Goal: Task Accomplishment & Management: Complete application form

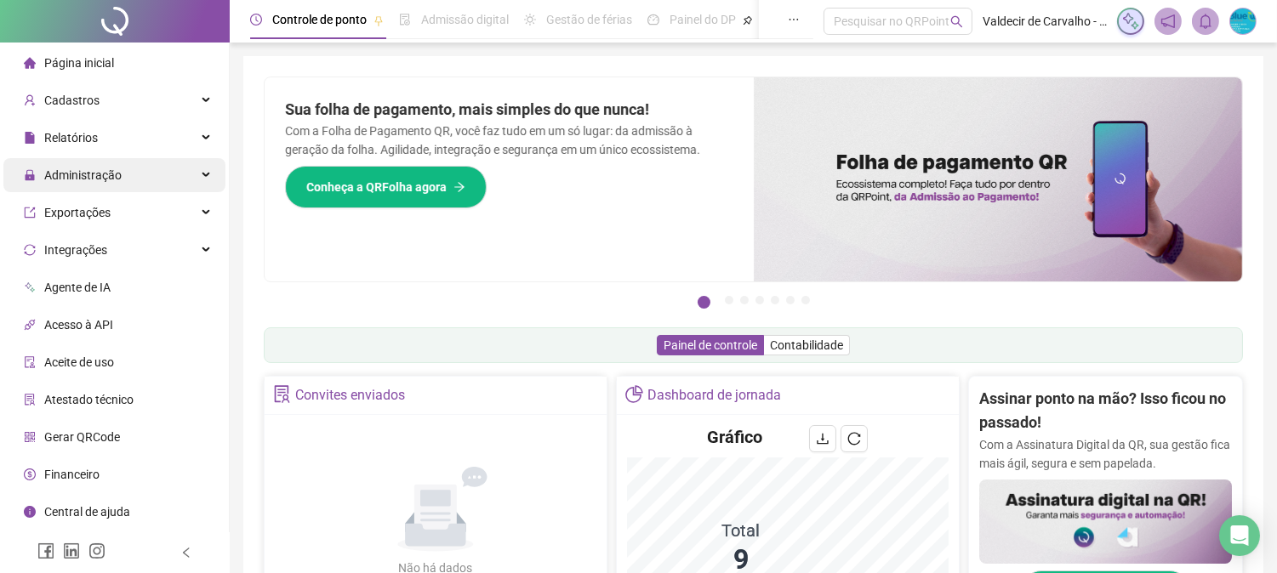
click at [154, 175] on div "Administração" at bounding box center [114, 175] width 222 height 34
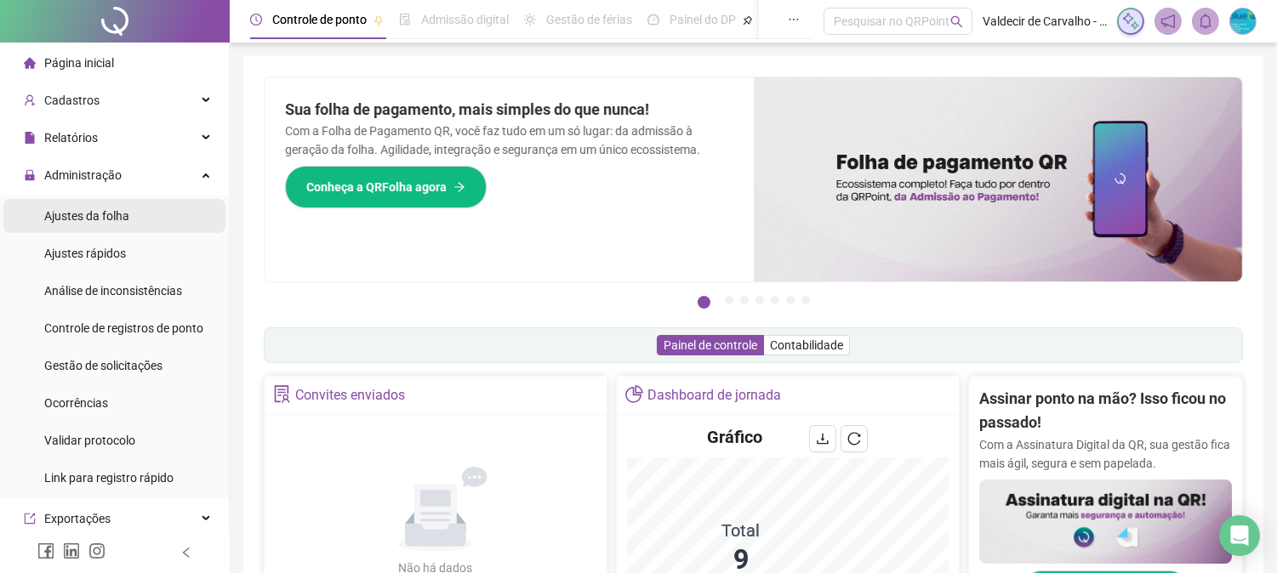
click at [149, 208] on li "Ajustes da folha" at bounding box center [114, 216] width 222 height 34
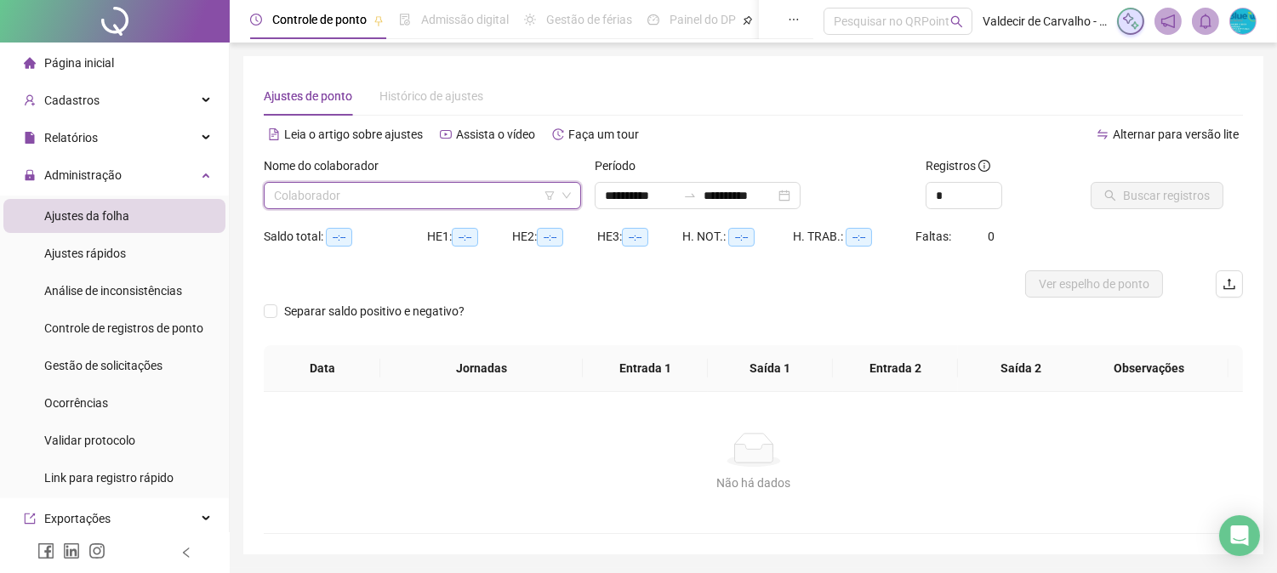
drag, startPoint x: 500, startPoint y: 187, endPoint x: 529, endPoint y: 202, distance: 32.7
click at [500, 189] on input "search" at bounding box center [415, 196] width 282 height 26
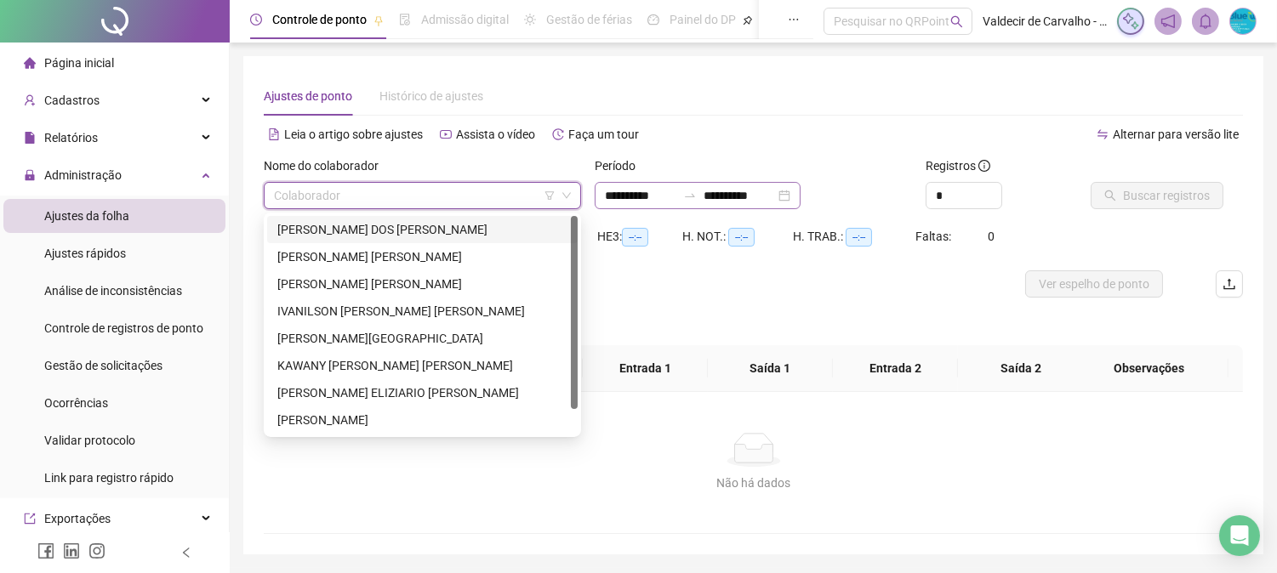
click at [678, 206] on div "**********" at bounding box center [698, 195] width 206 height 27
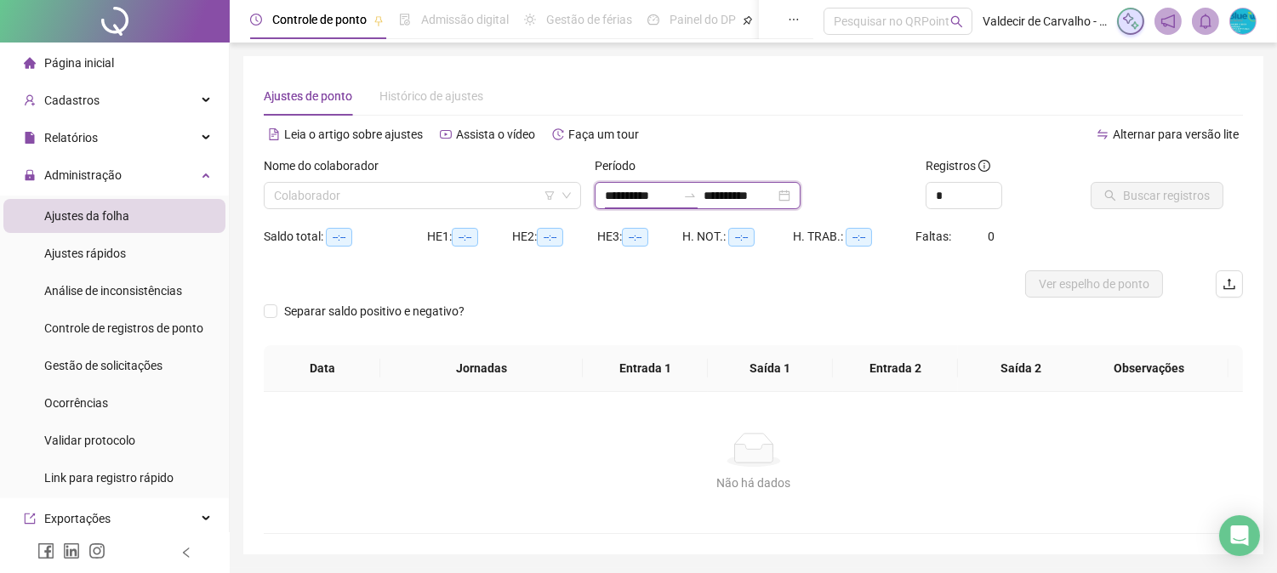
type input "**********"
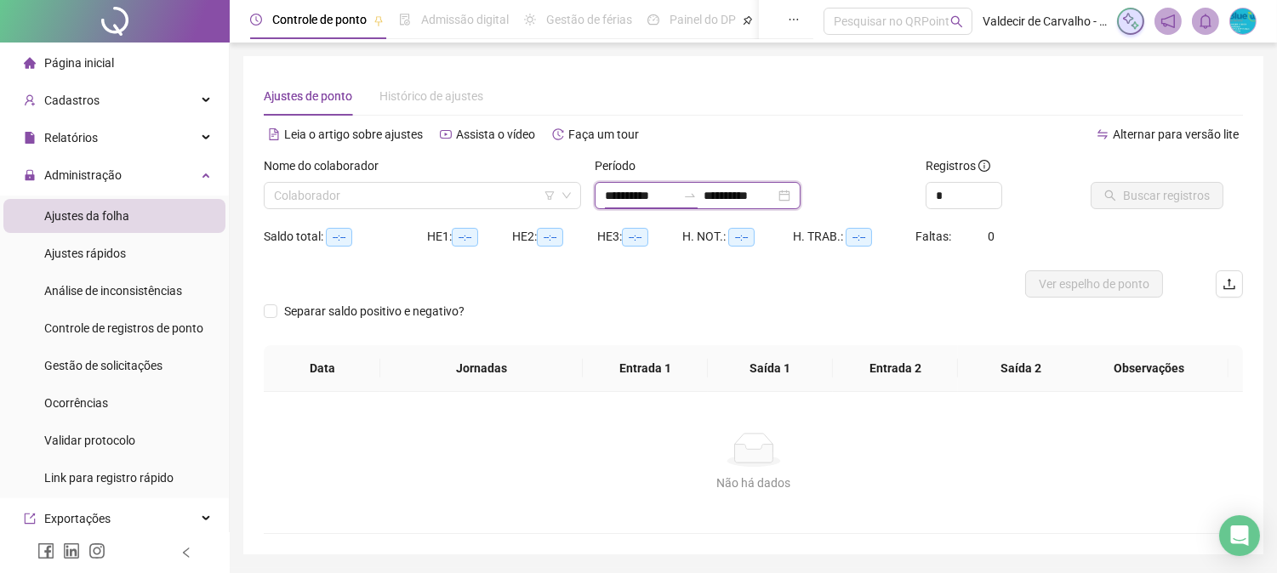
type input "**********"
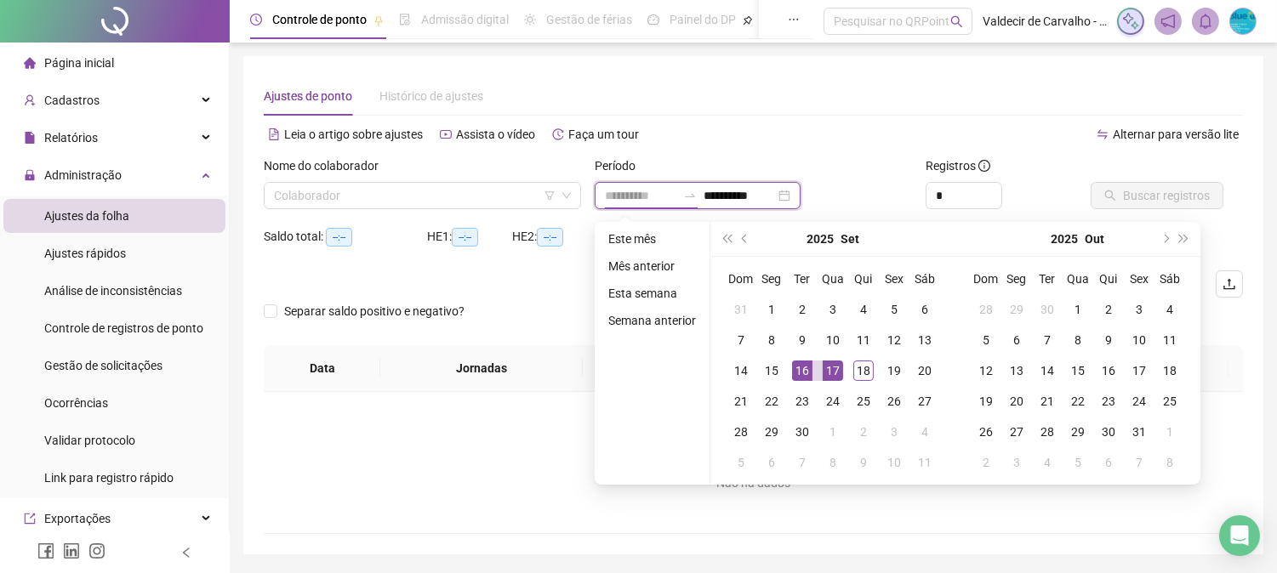
type input "**********"
click at [832, 362] on div "17" at bounding box center [833, 371] width 20 height 20
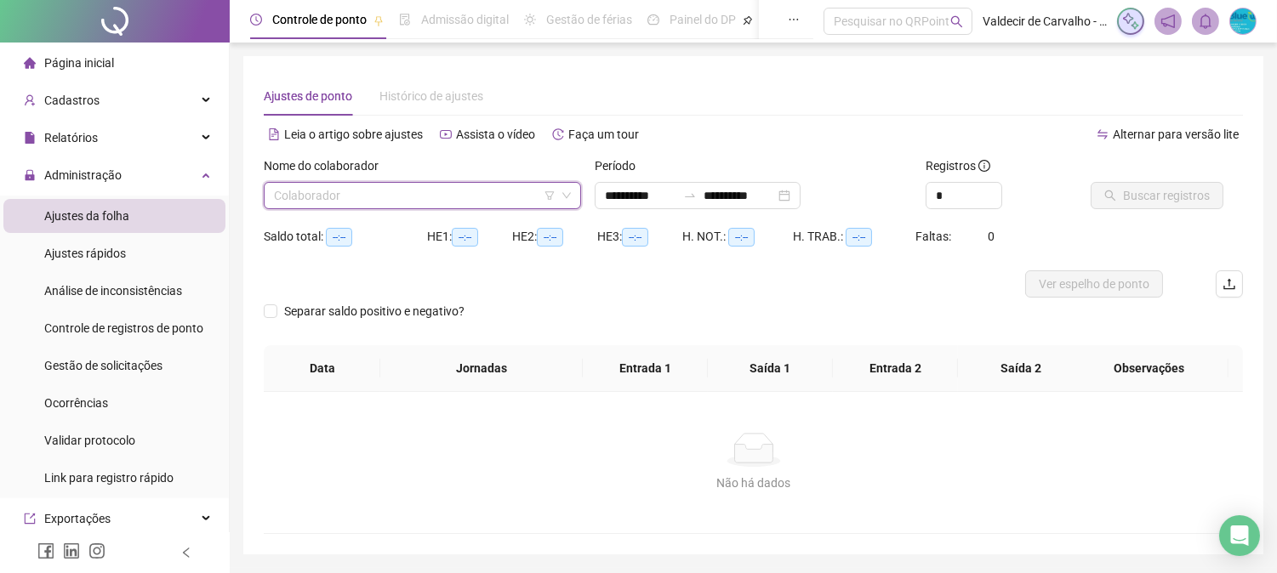
drag, startPoint x: 413, startPoint y: 191, endPoint x: 400, endPoint y: 222, distance: 34.3
click at [413, 192] on input "search" at bounding box center [415, 196] width 282 height 26
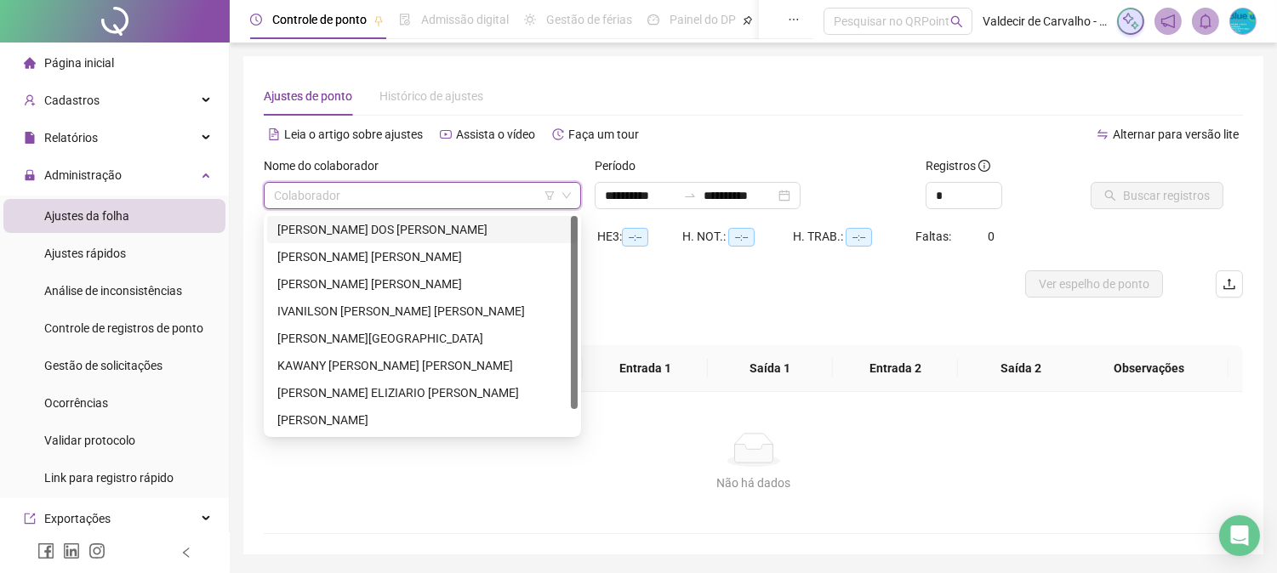
click at [393, 232] on div "[PERSON_NAME] DOS [PERSON_NAME]" at bounding box center [422, 229] width 290 height 19
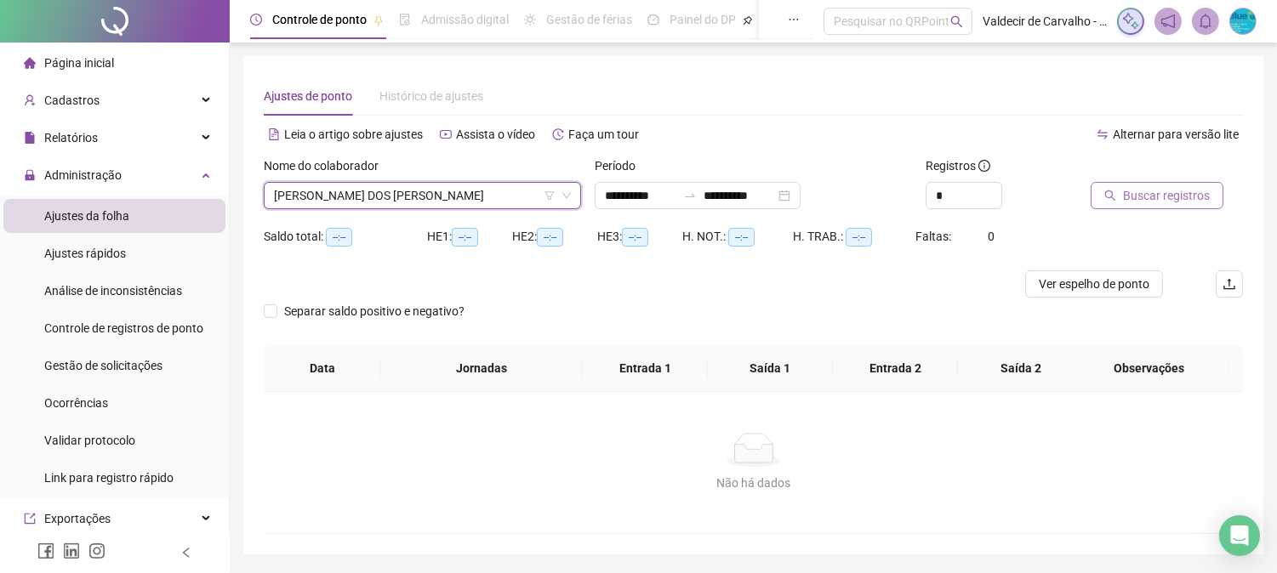
click at [1109, 188] on button "Buscar registros" at bounding box center [1157, 195] width 133 height 27
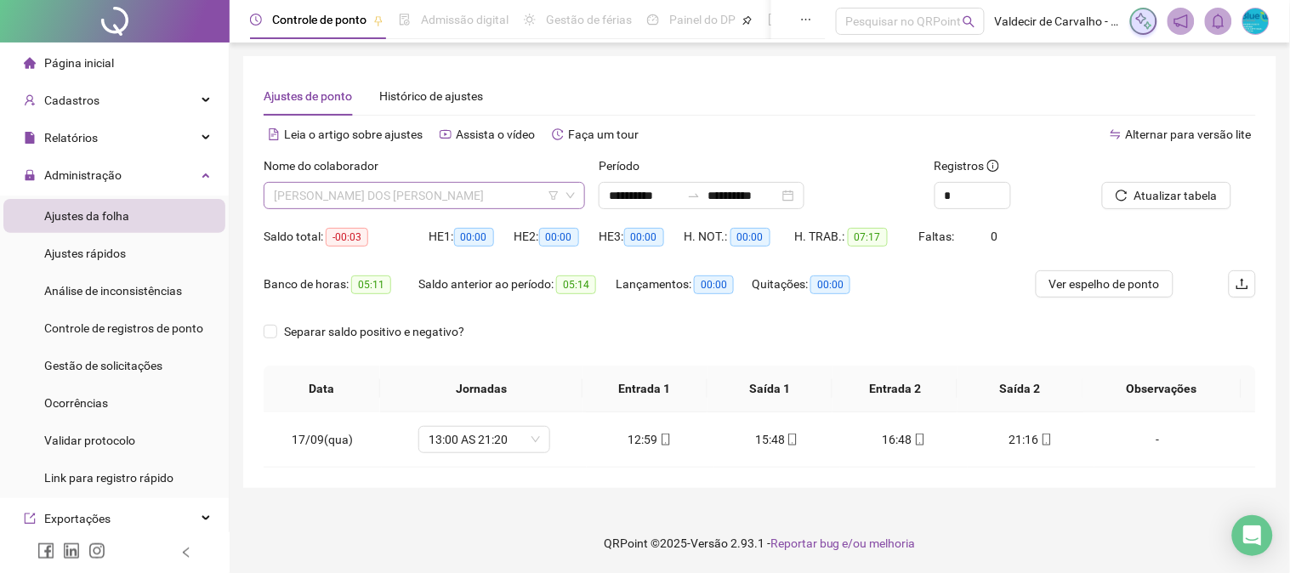
click at [431, 190] on span "[PERSON_NAME] DOS [PERSON_NAME]" at bounding box center [424, 196] width 301 height 26
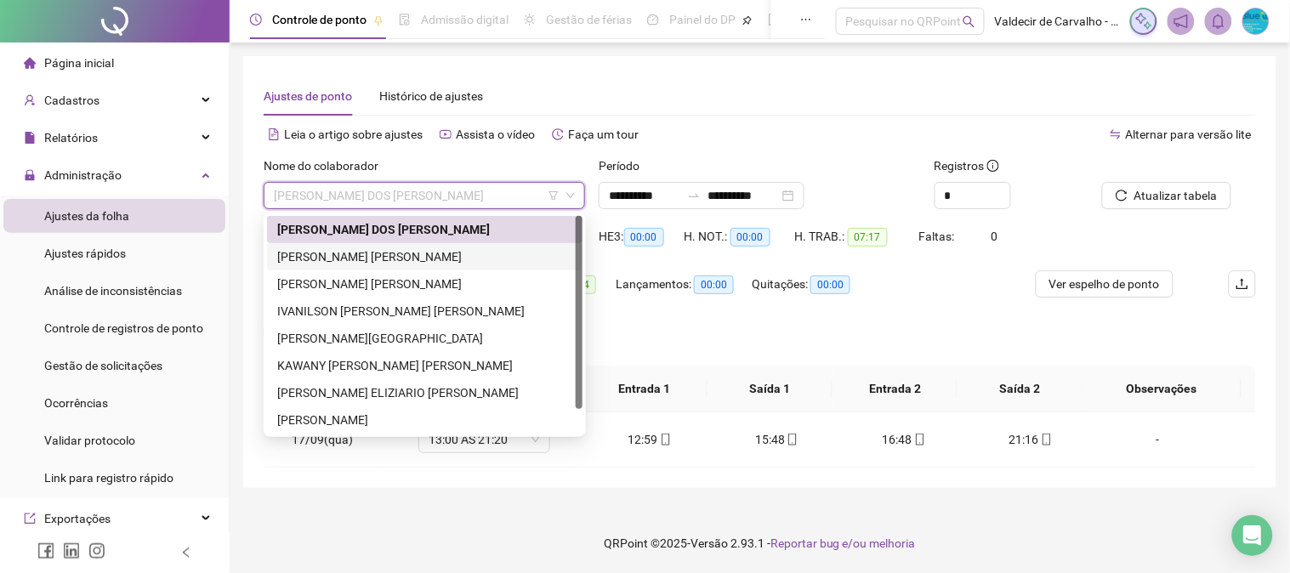
click at [409, 248] on div "[PERSON_NAME] [PERSON_NAME]" at bounding box center [424, 257] width 295 height 19
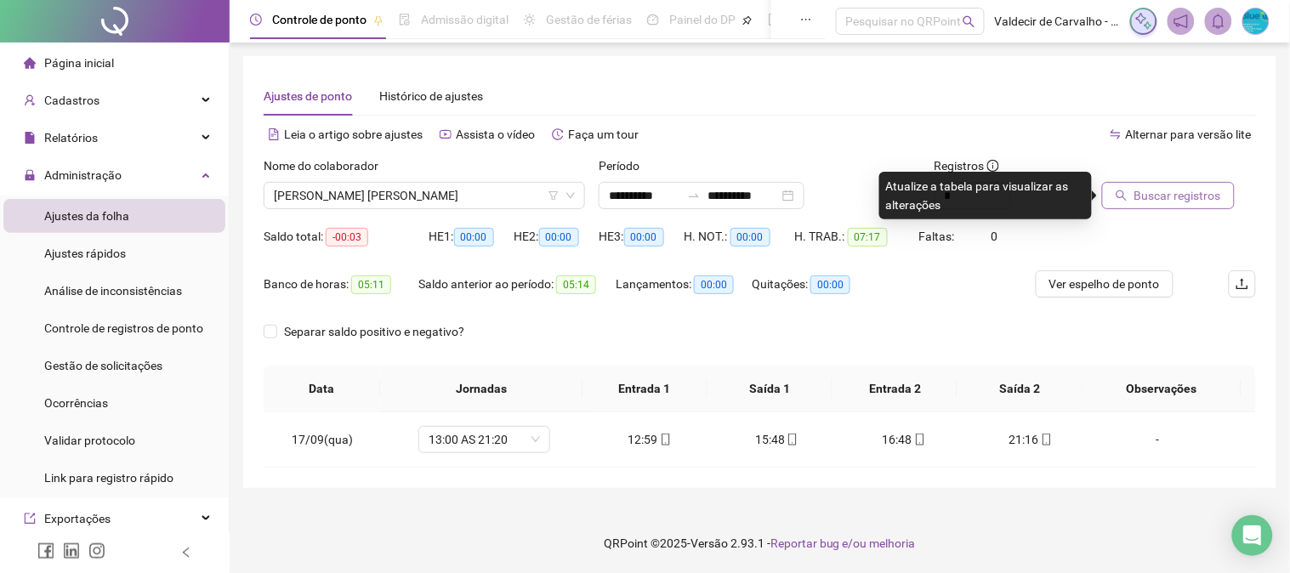
click at [1143, 189] on span "Buscar registros" at bounding box center [1178, 195] width 87 height 19
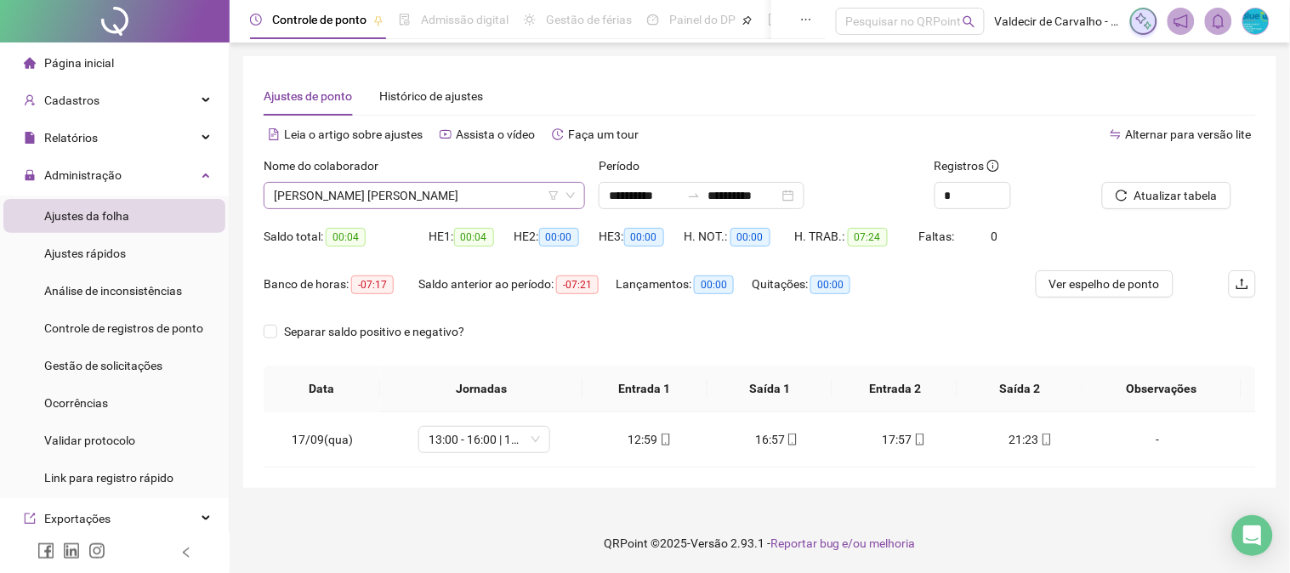
click at [428, 201] on span "[PERSON_NAME] [PERSON_NAME]" at bounding box center [424, 196] width 301 height 26
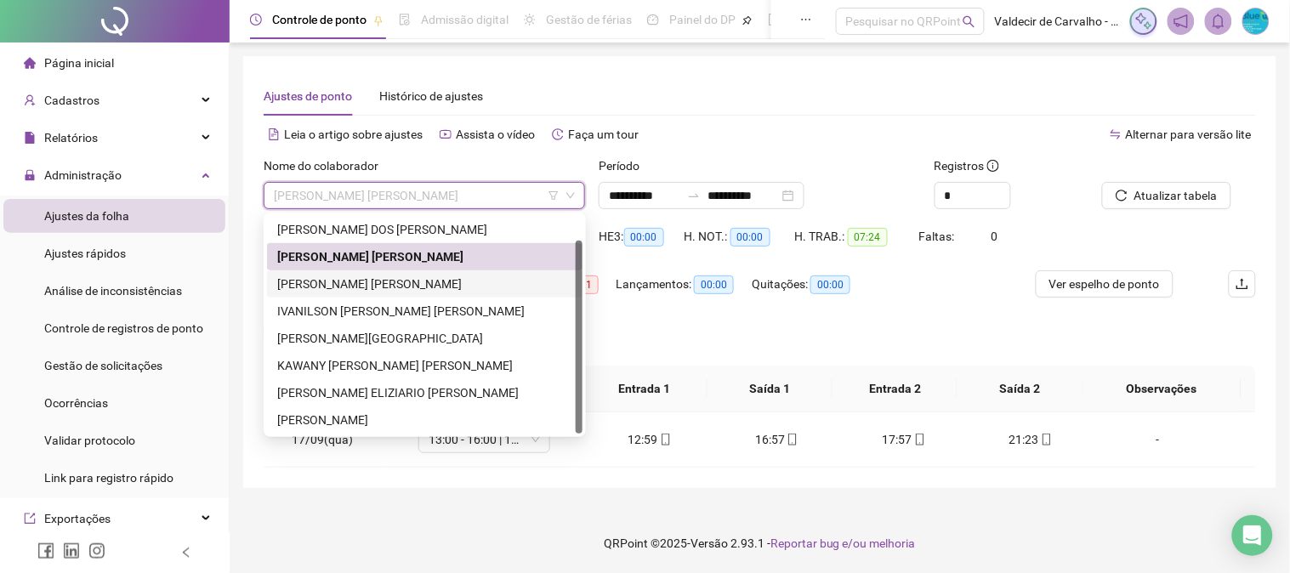
scroll to position [27, 0]
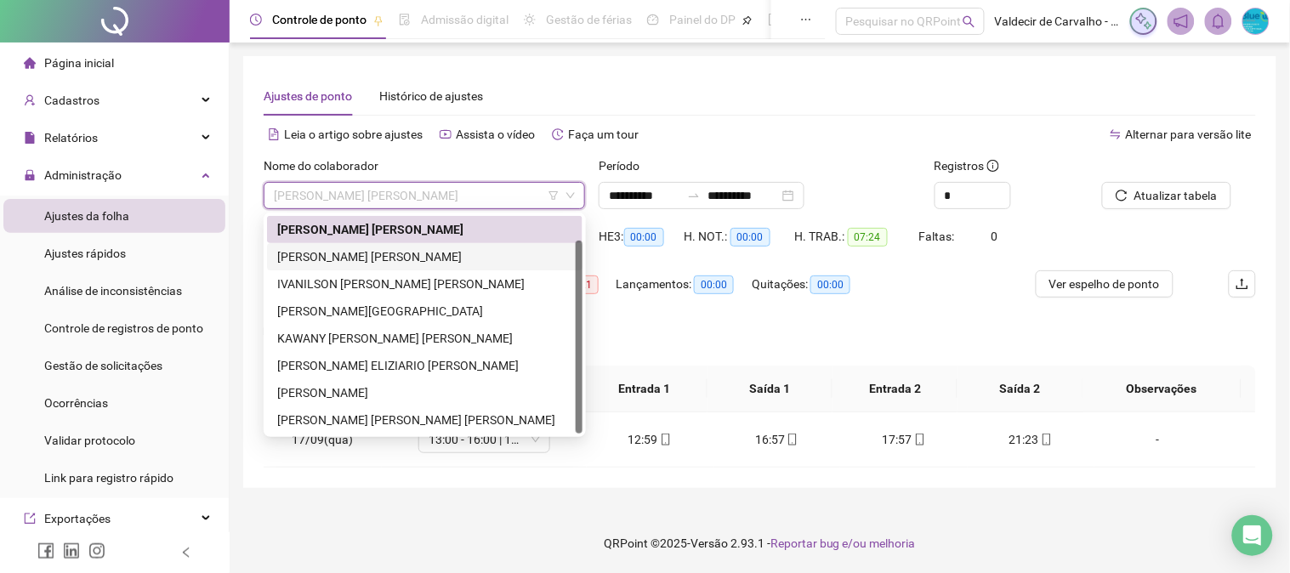
click at [422, 252] on div "[PERSON_NAME] [PERSON_NAME]" at bounding box center [424, 257] width 295 height 19
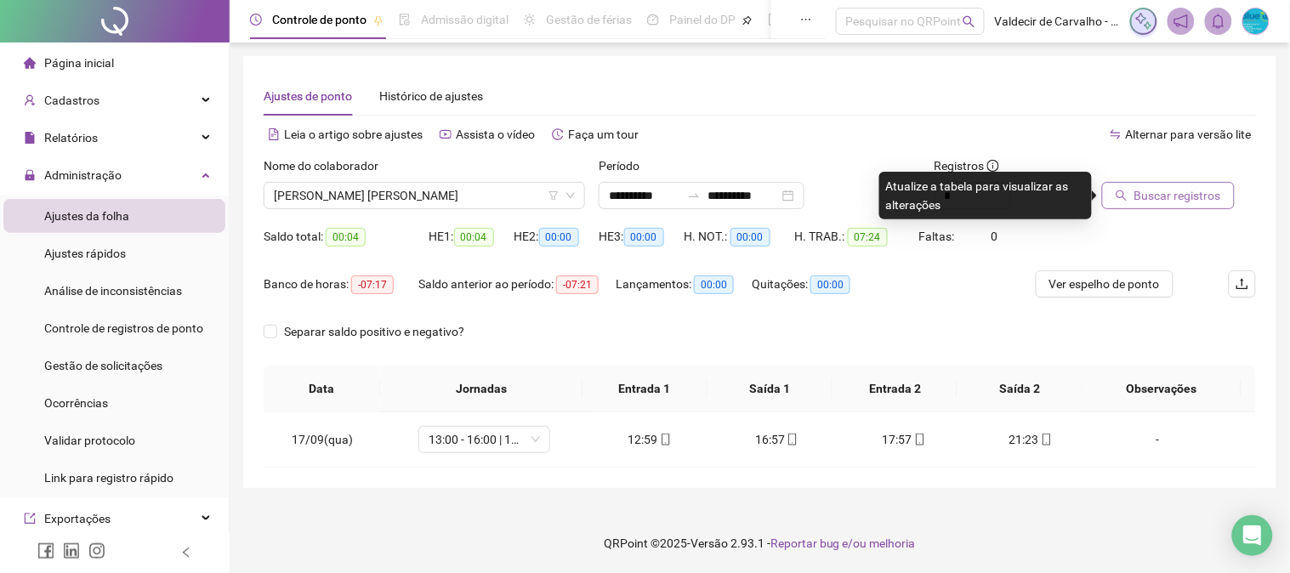
click at [1137, 191] on span "Buscar registros" at bounding box center [1178, 195] width 87 height 19
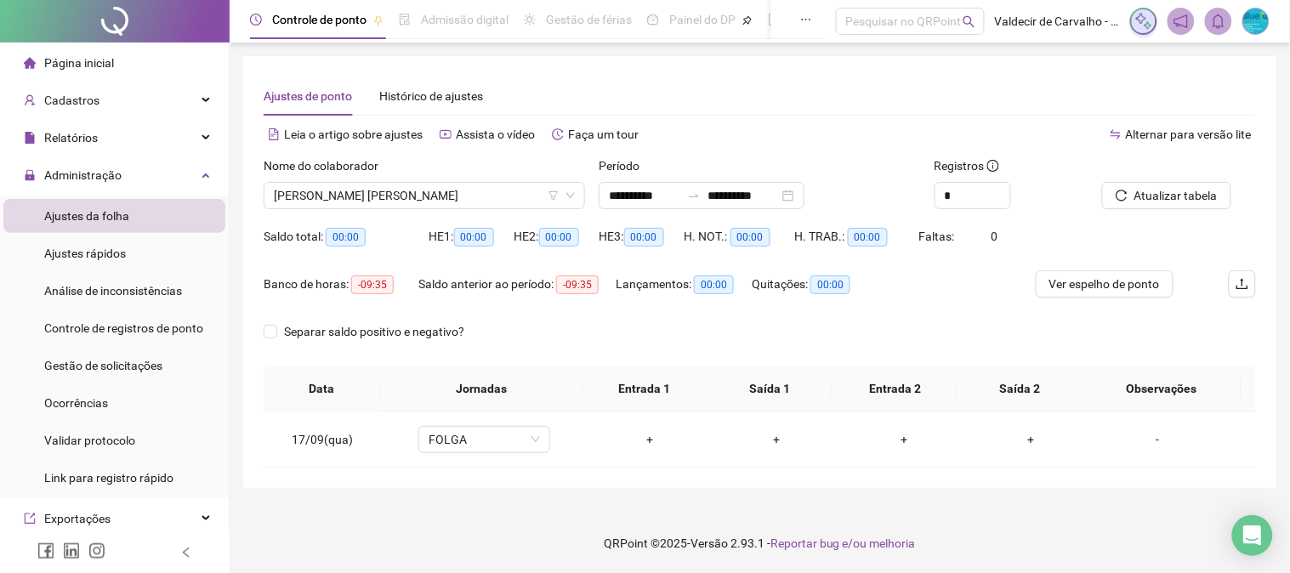
drag, startPoint x: 448, startPoint y: 196, endPoint x: 428, endPoint y: 232, distance: 41.1
click at [447, 196] on span "[PERSON_NAME] [PERSON_NAME]" at bounding box center [424, 196] width 301 height 26
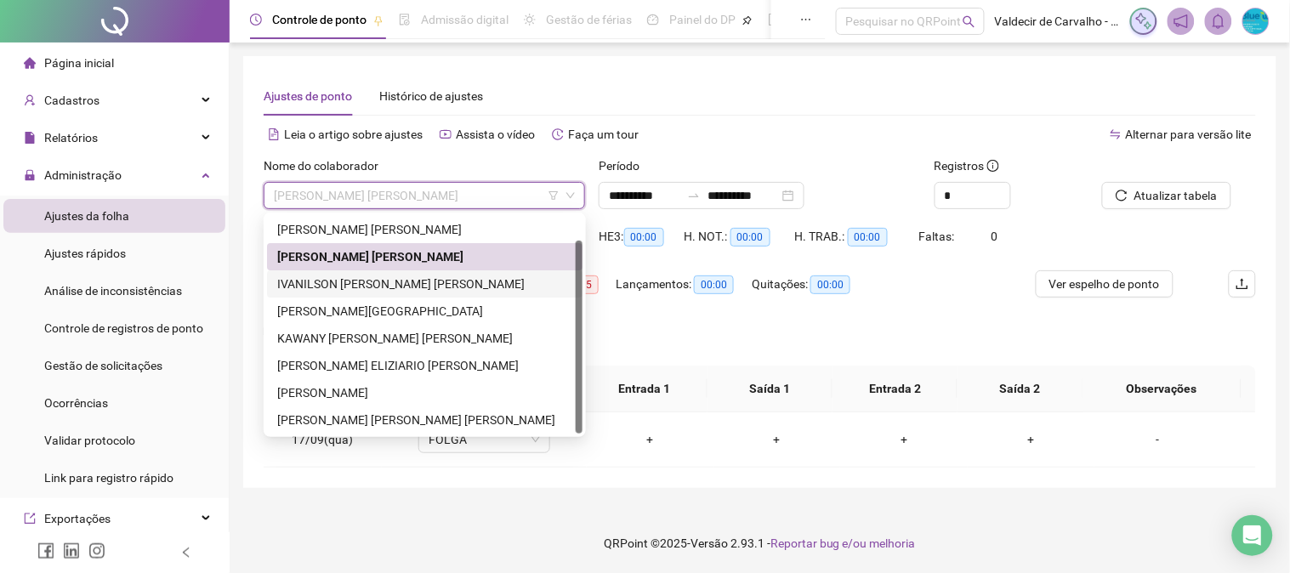
drag, startPoint x: 396, startPoint y: 281, endPoint x: 527, endPoint y: 262, distance: 133.2
click at [400, 281] on div "IVANILSON [PERSON_NAME] [PERSON_NAME]" at bounding box center [424, 284] width 295 height 19
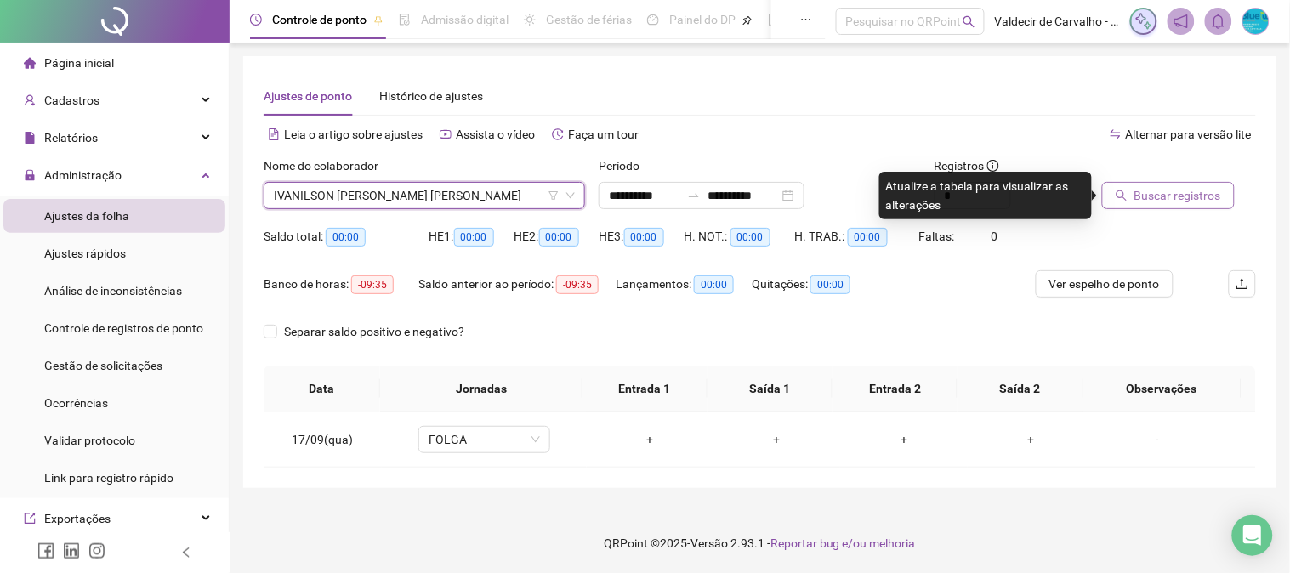
click at [1134, 198] on button "Buscar registros" at bounding box center [1168, 195] width 133 height 27
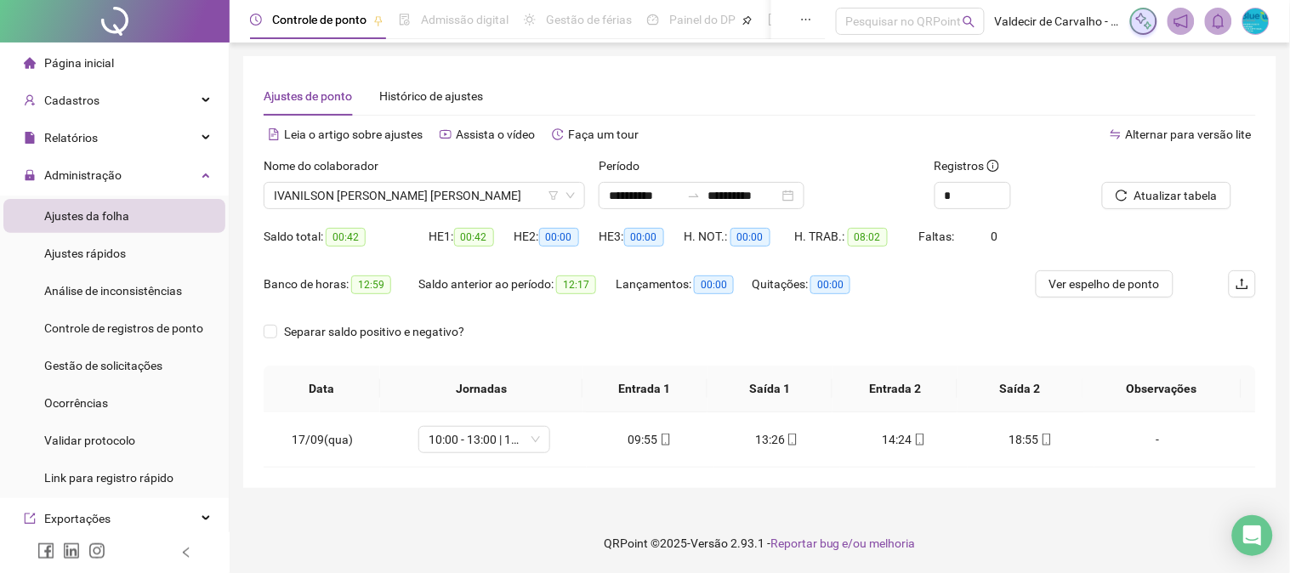
click at [525, 211] on div "Nome do colaborador IVANILSON [PERSON_NAME] [PERSON_NAME]" at bounding box center [424, 190] width 335 height 66
drag, startPoint x: 519, startPoint y: 198, endPoint x: 502, endPoint y: 242, distance: 46.6
click at [517, 198] on span "IVANILSON [PERSON_NAME] [PERSON_NAME]" at bounding box center [424, 196] width 301 height 26
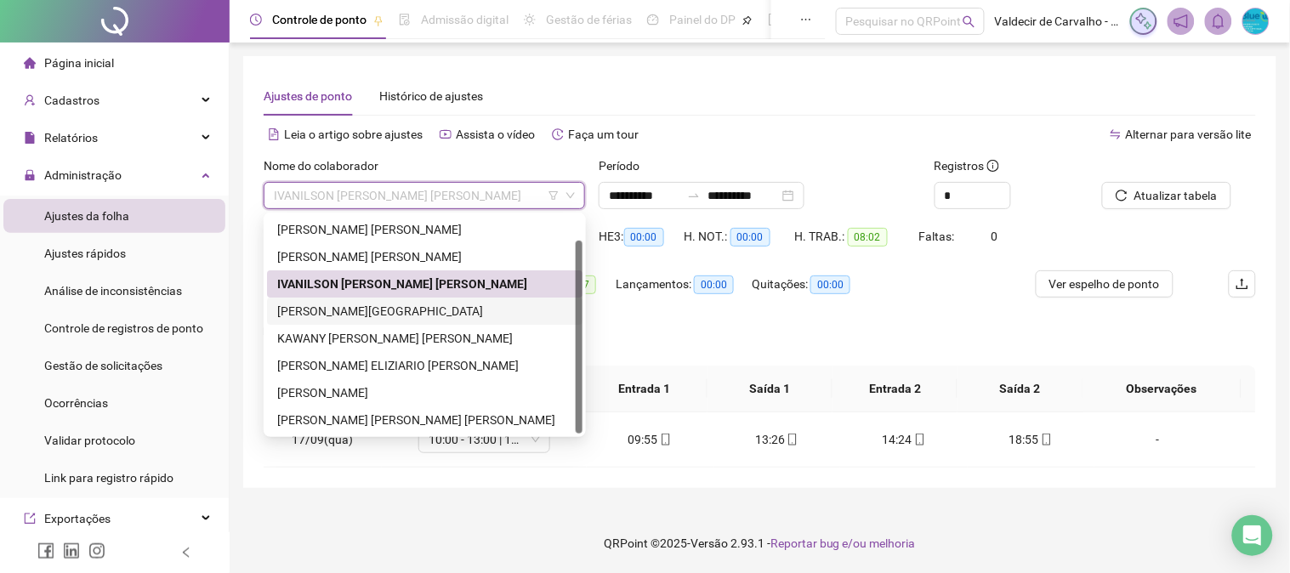
click at [462, 306] on div "[PERSON_NAME][GEOGRAPHIC_DATA]" at bounding box center [424, 311] width 295 height 19
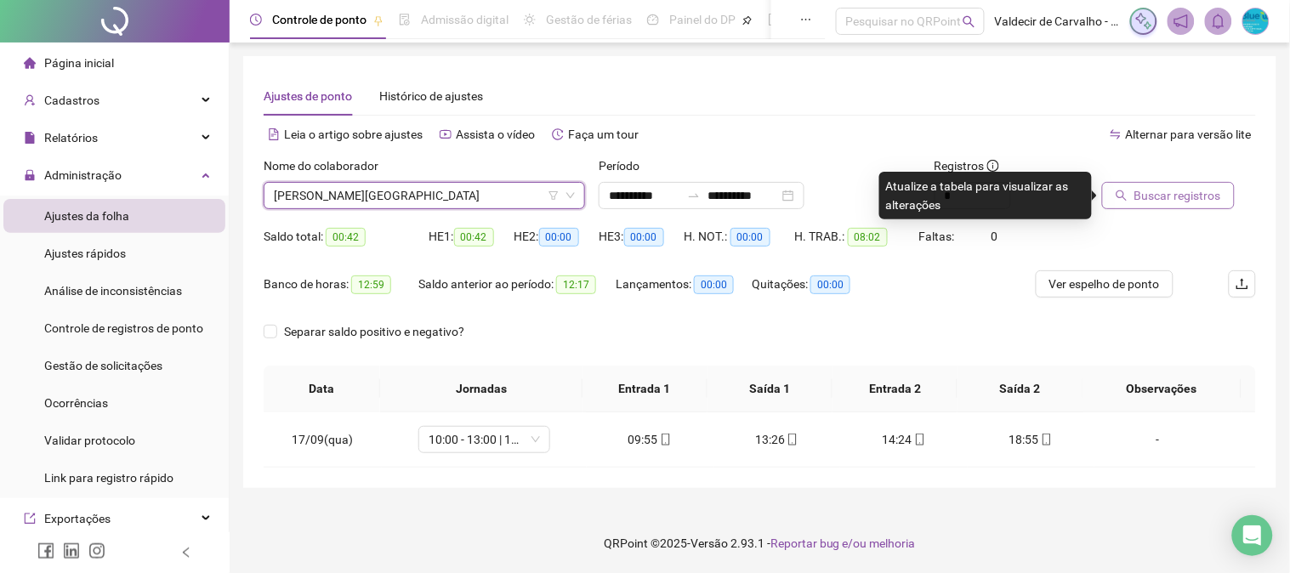
click at [1134, 191] on button "Buscar registros" at bounding box center [1168, 195] width 133 height 27
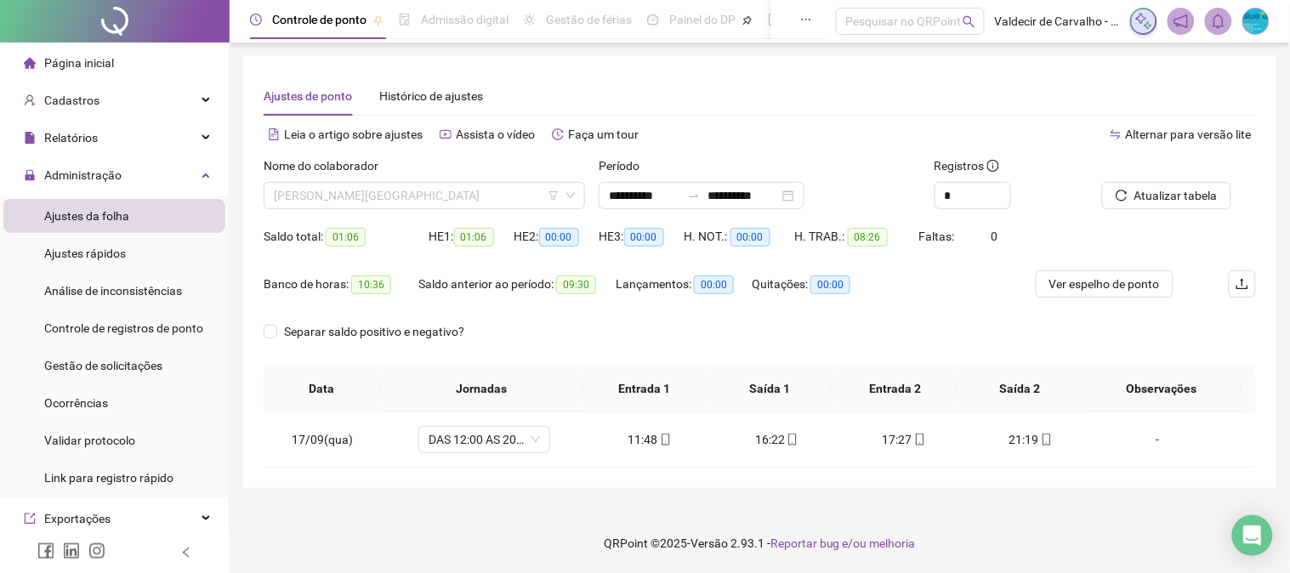
drag, startPoint x: 522, startPoint y: 189, endPoint x: 503, endPoint y: 242, distance: 57.0
click at [521, 192] on span "[PERSON_NAME][GEOGRAPHIC_DATA]" at bounding box center [424, 196] width 301 height 26
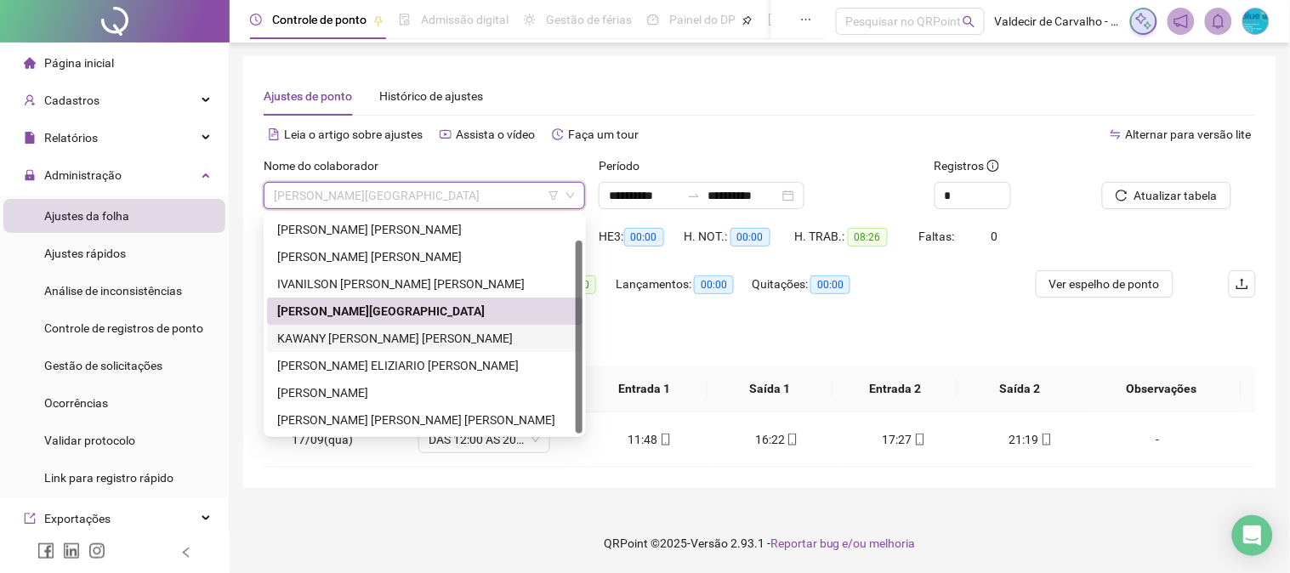
drag, startPoint x: 462, startPoint y: 341, endPoint x: 661, endPoint y: 340, distance: 199.1
click at [466, 341] on div "KAWANY [PERSON_NAME] [PERSON_NAME]" at bounding box center [424, 338] width 295 height 19
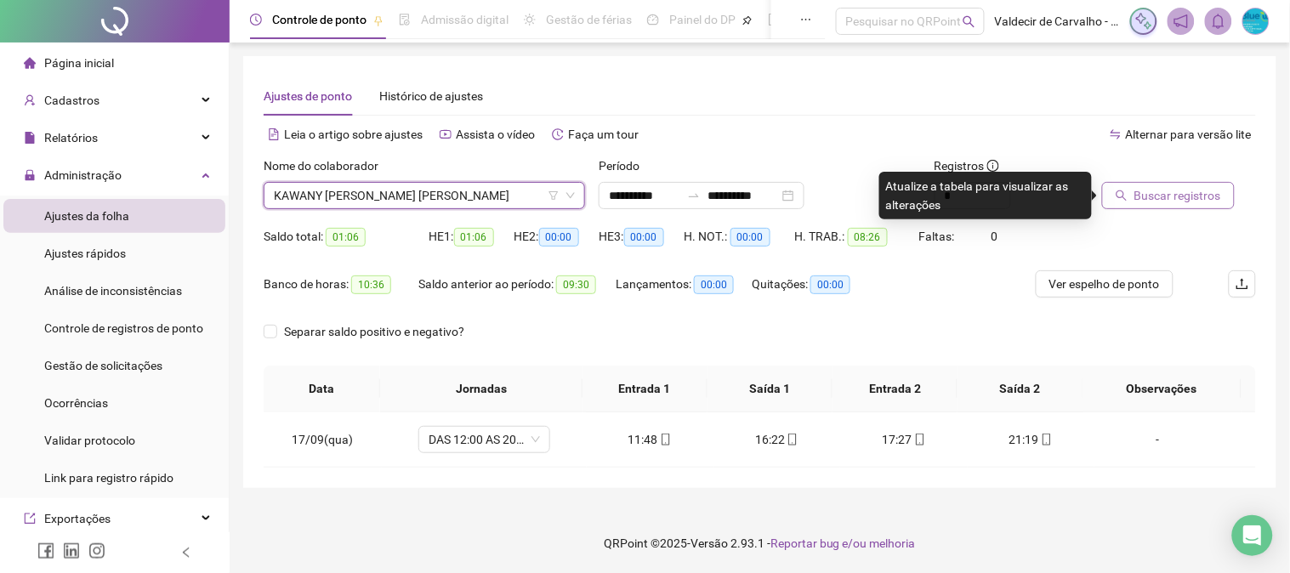
click at [1151, 204] on span "Buscar registros" at bounding box center [1178, 195] width 87 height 19
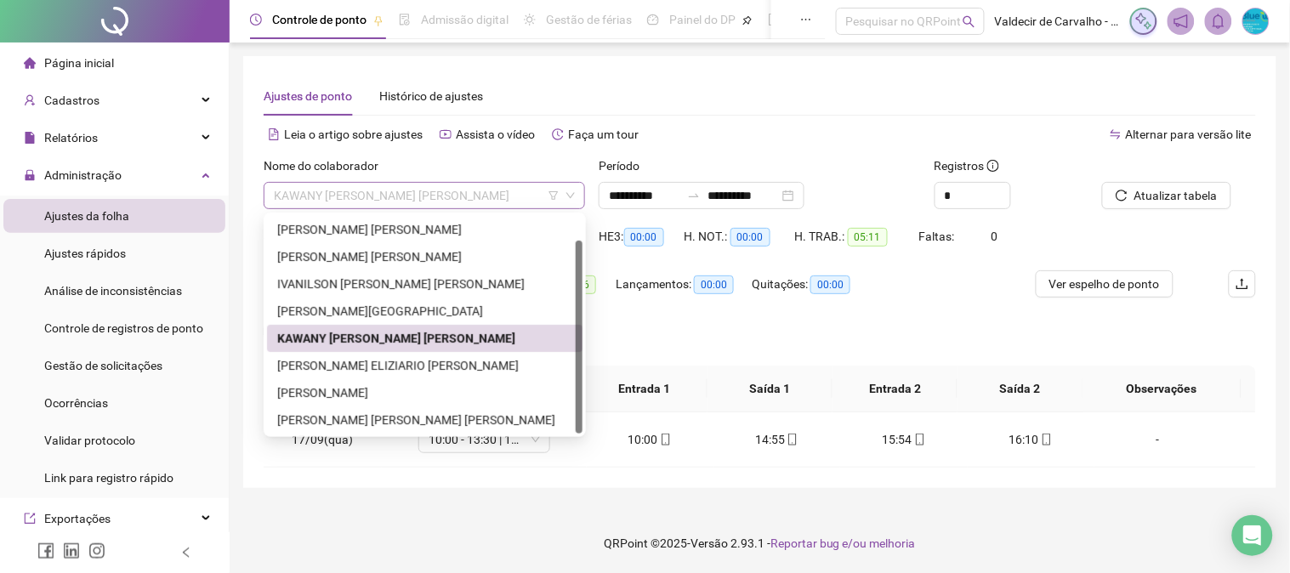
click at [482, 191] on span "KAWANY [PERSON_NAME] [PERSON_NAME]" at bounding box center [424, 196] width 301 height 26
click at [453, 363] on div "[PERSON_NAME] ELIZIARIO [PERSON_NAME]" at bounding box center [424, 365] width 295 height 19
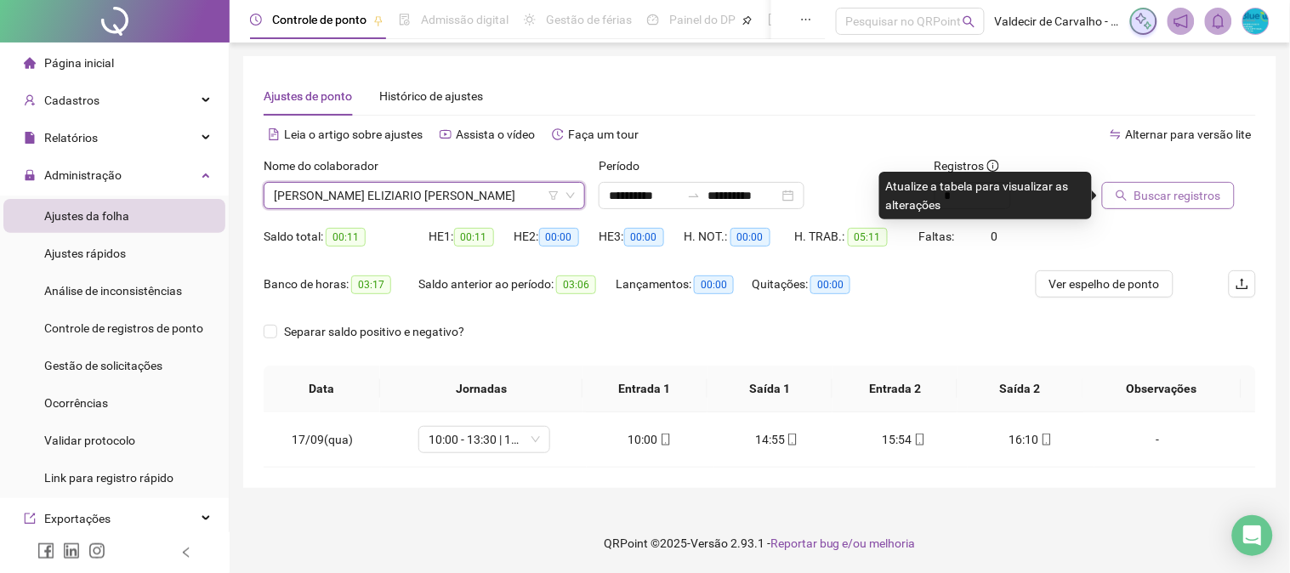
click at [1159, 191] on span "Buscar registros" at bounding box center [1178, 195] width 87 height 19
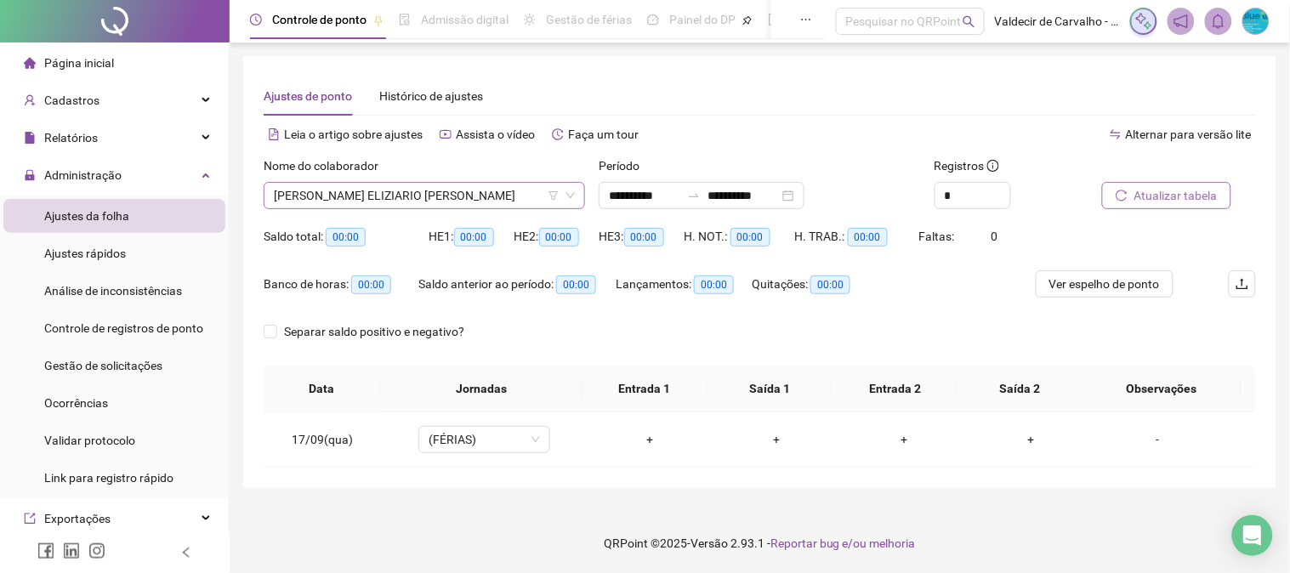
click at [516, 200] on span "[PERSON_NAME] ELIZIARIO [PERSON_NAME]" at bounding box center [424, 196] width 301 height 26
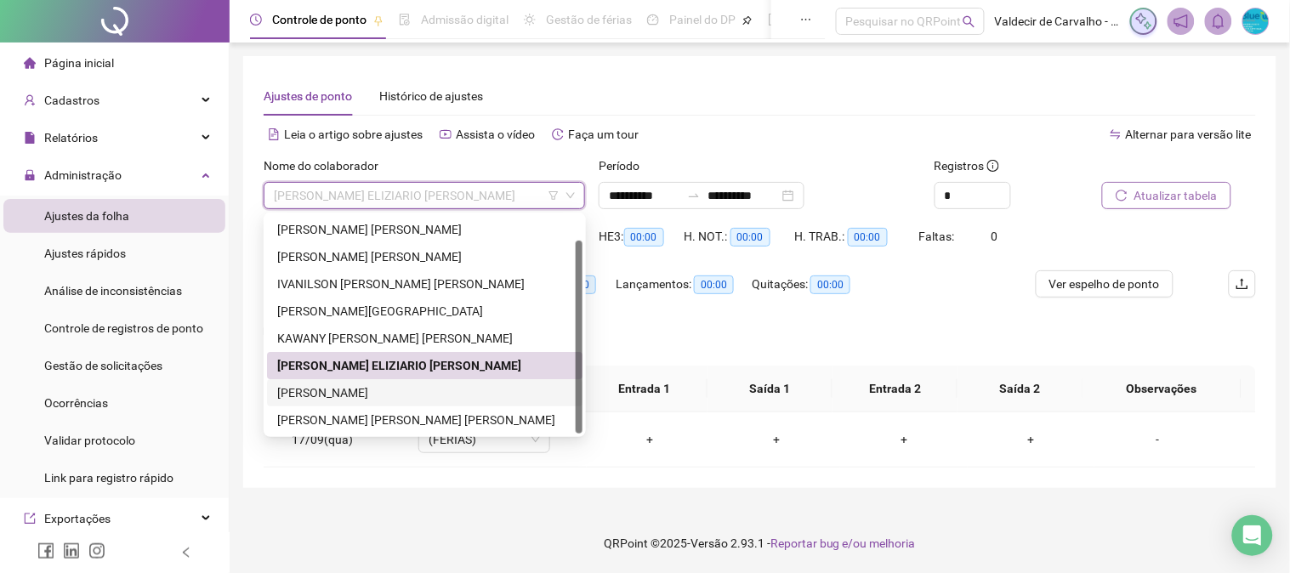
drag, startPoint x: 459, startPoint y: 386, endPoint x: 521, endPoint y: 381, distance: 61.5
click at [461, 386] on div "[PERSON_NAME]" at bounding box center [424, 393] width 295 height 19
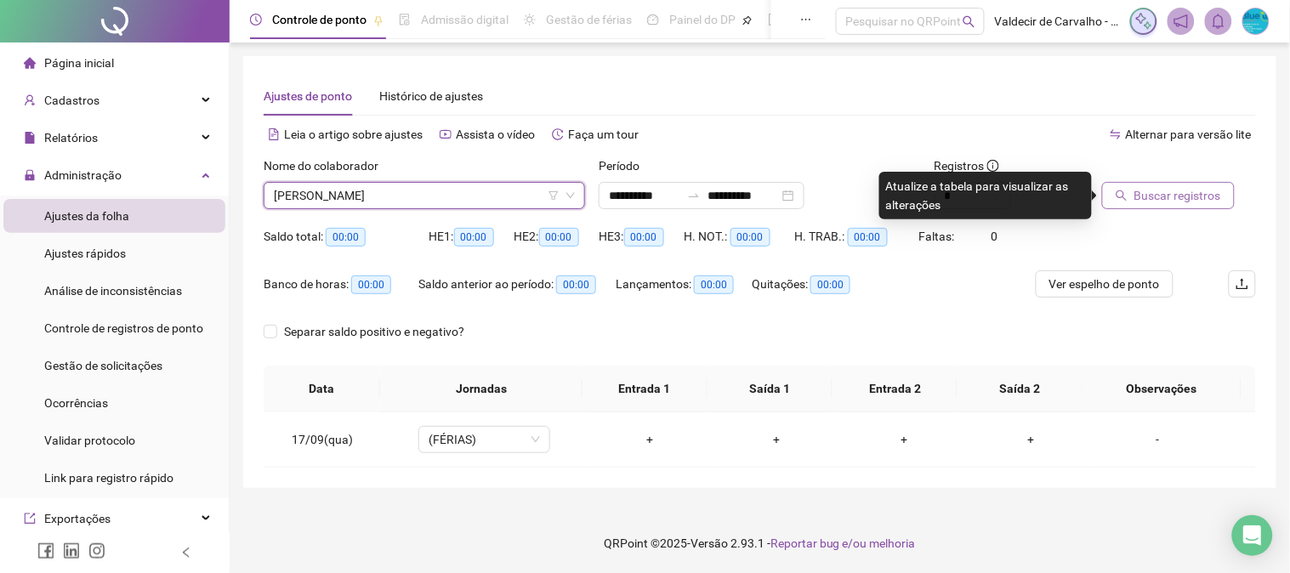
click at [1150, 190] on span "Buscar registros" at bounding box center [1178, 195] width 87 height 19
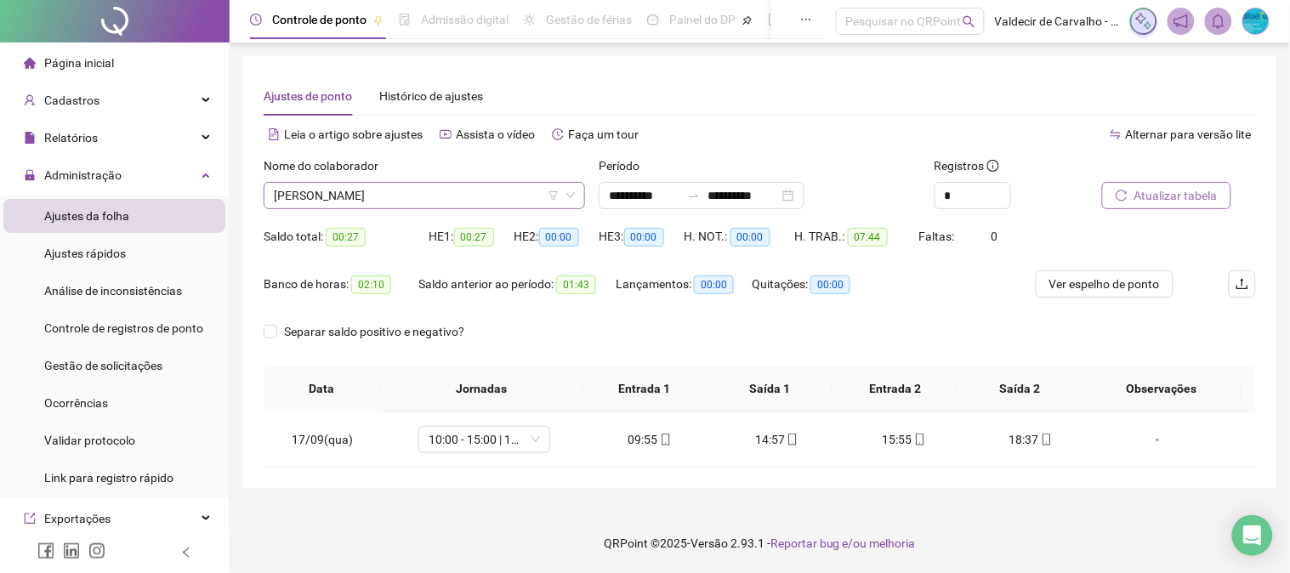
click at [486, 196] on span "[PERSON_NAME]" at bounding box center [424, 196] width 301 height 26
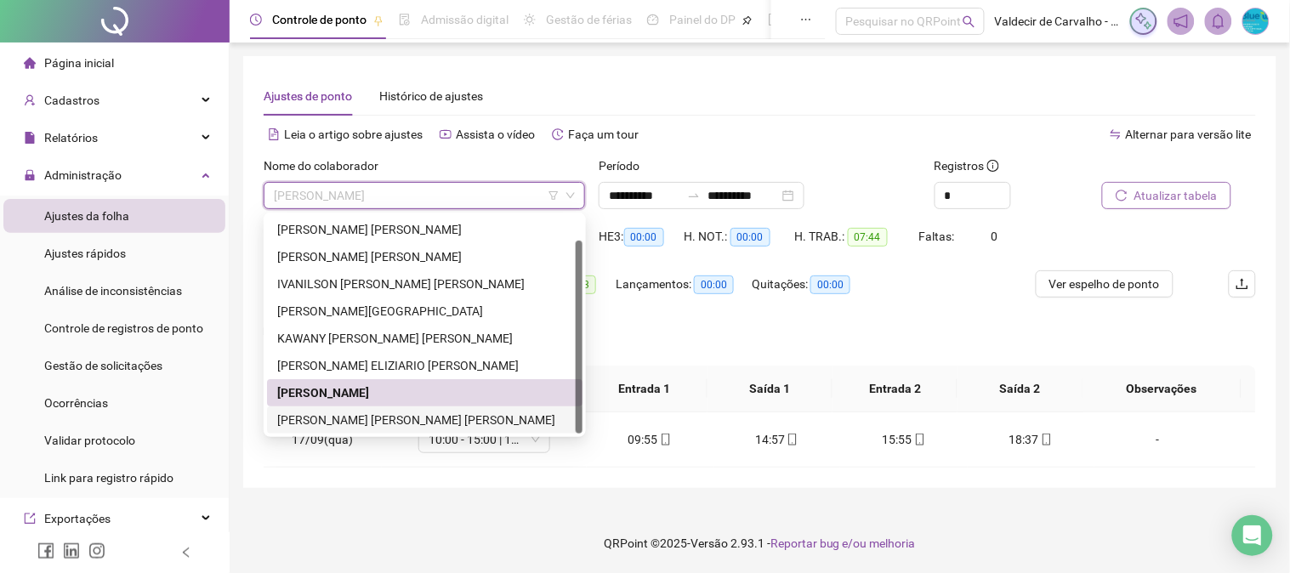
drag, startPoint x: 490, startPoint y: 415, endPoint x: 533, endPoint y: 415, distance: 42.5
click at [500, 417] on div "[PERSON_NAME] [PERSON_NAME] [PERSON_NAME]" at bounding box center [424, 420] width 295 height 19
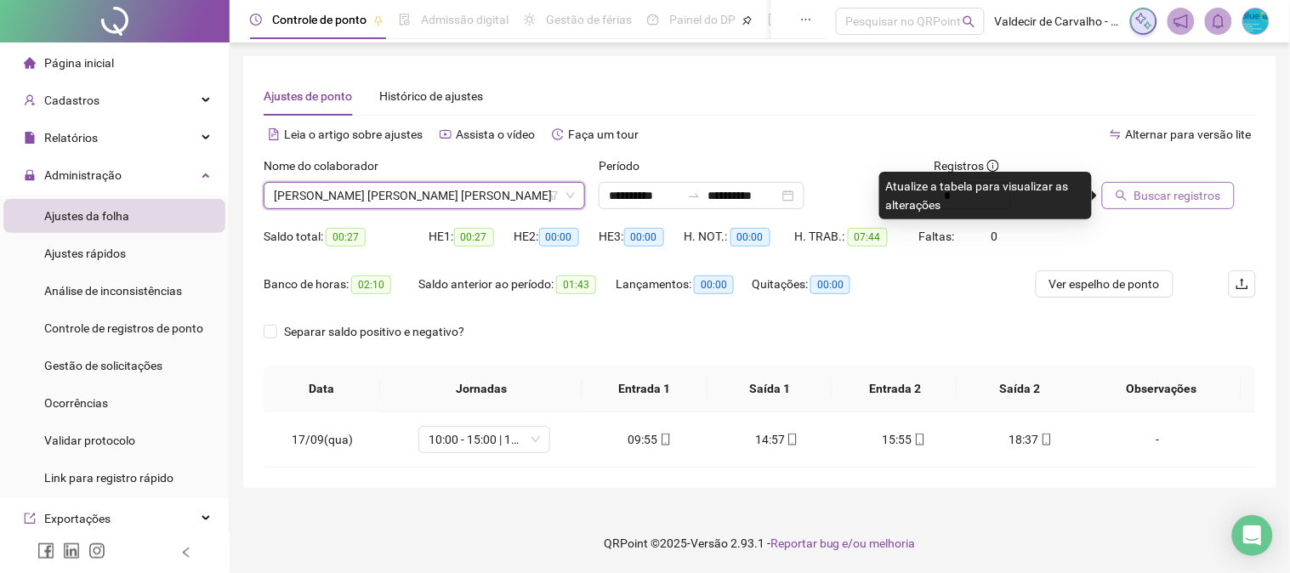
click at [1136, 192] on span "Buscar registros" at bounding box center [1178, 195] width 87 height 19
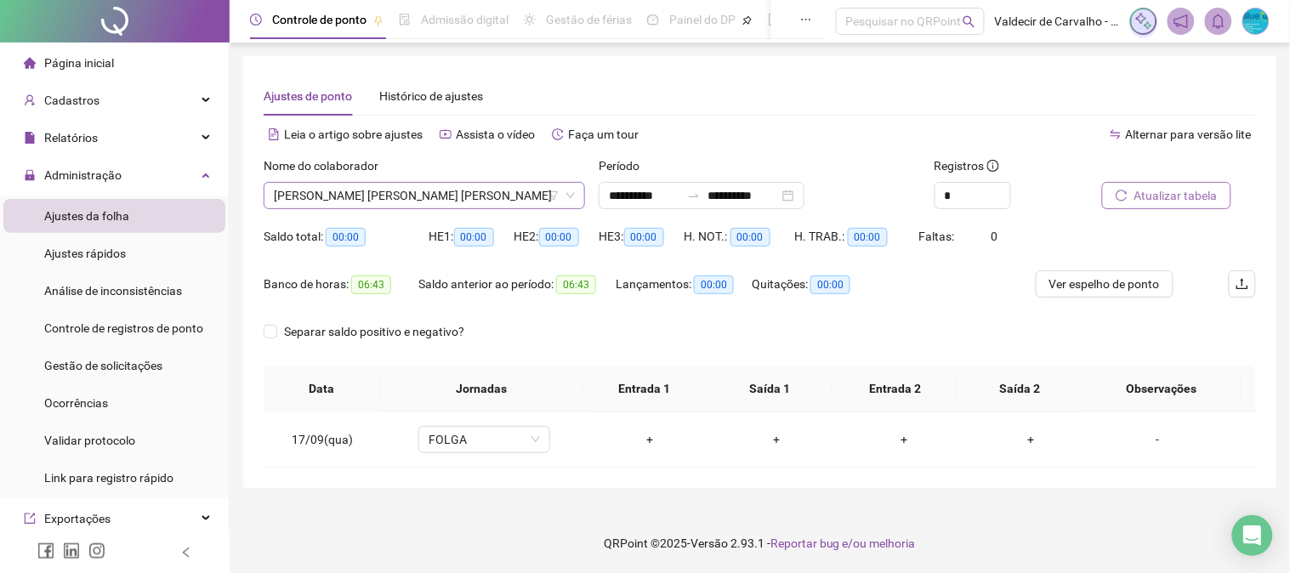
click at [510, 193] on span "[PERSON_NAME] [PERSON_NAME] [PERSON_NAME]" at bounding box center [424, 196] width 301 height 26
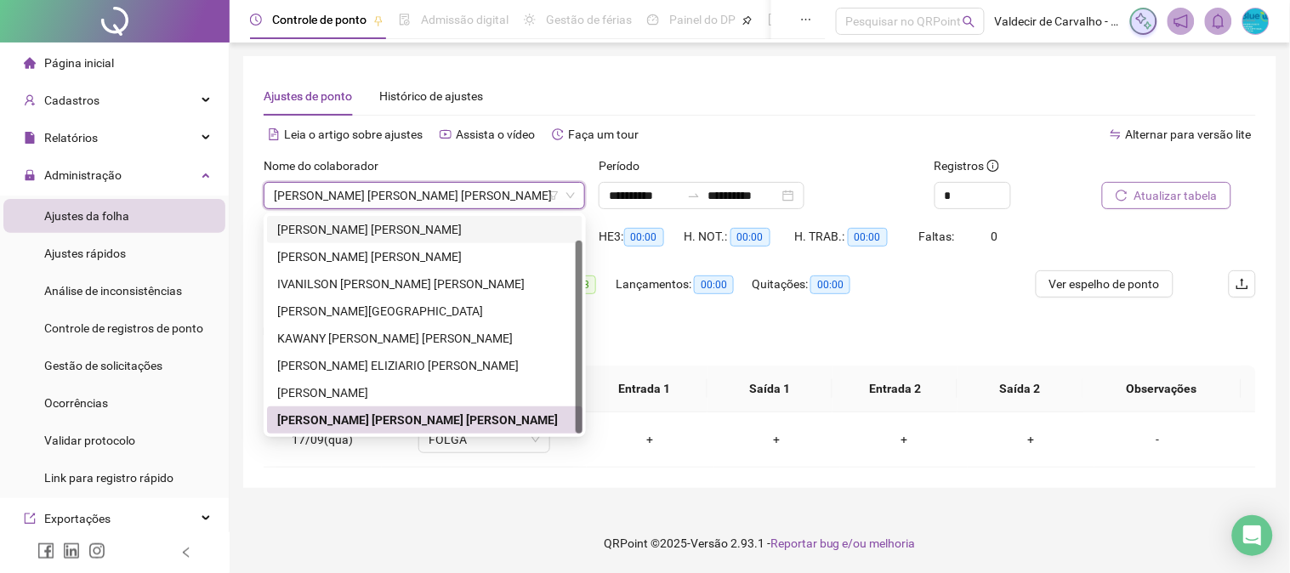
click at [717, 247] on div "H. NOT.: 00:00" at bounding box center [740, 236] width 111 height 27
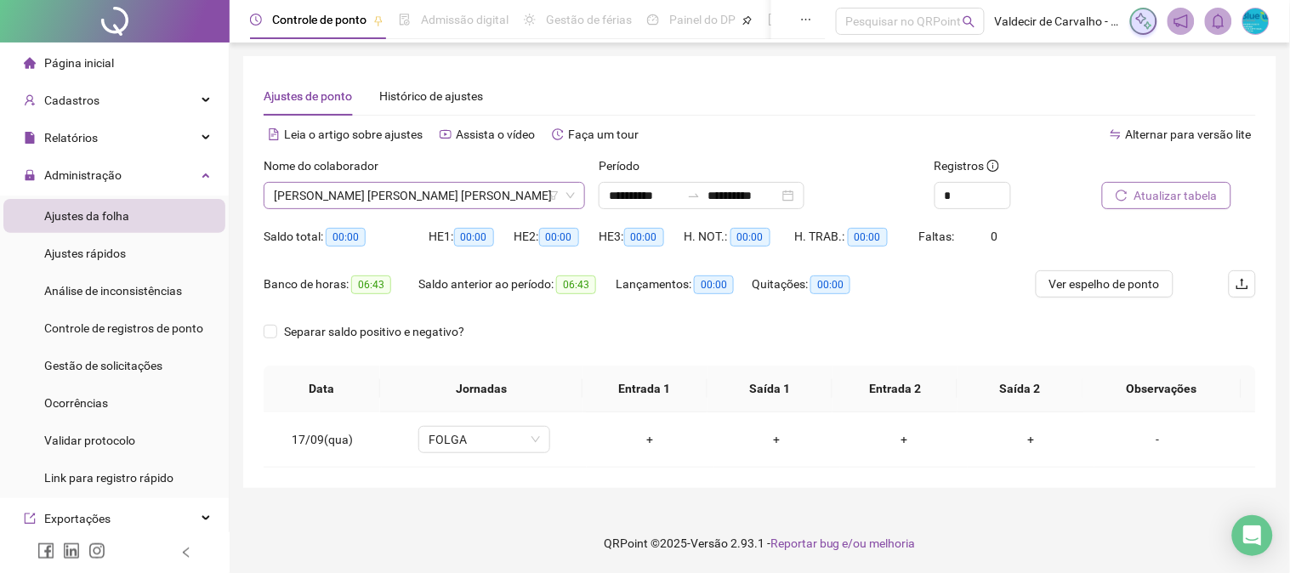
click at [523, 199] on span "[PERSON_NAME] [PERSON_NAME] [PERSON_NAME]" at bounding box center [424, 196] width 301 height 26
click at [740, 153] on div "Leia o artigo sobre ajustes Assista o vídeo Faça um tour" at bounding box center [512, 142] width 497 height 27
click at [684, 134] on div "Leia o artigo sobre ajustes Assista o vídeo Faça um tour" at bounding box center [512, 134] width 497 height 27
click at [517, 190] on span "[PERSON_NAME] [PERSON_NAME] [PERSON_NAME]" at bounding box center [424, 196] width 301 height 26
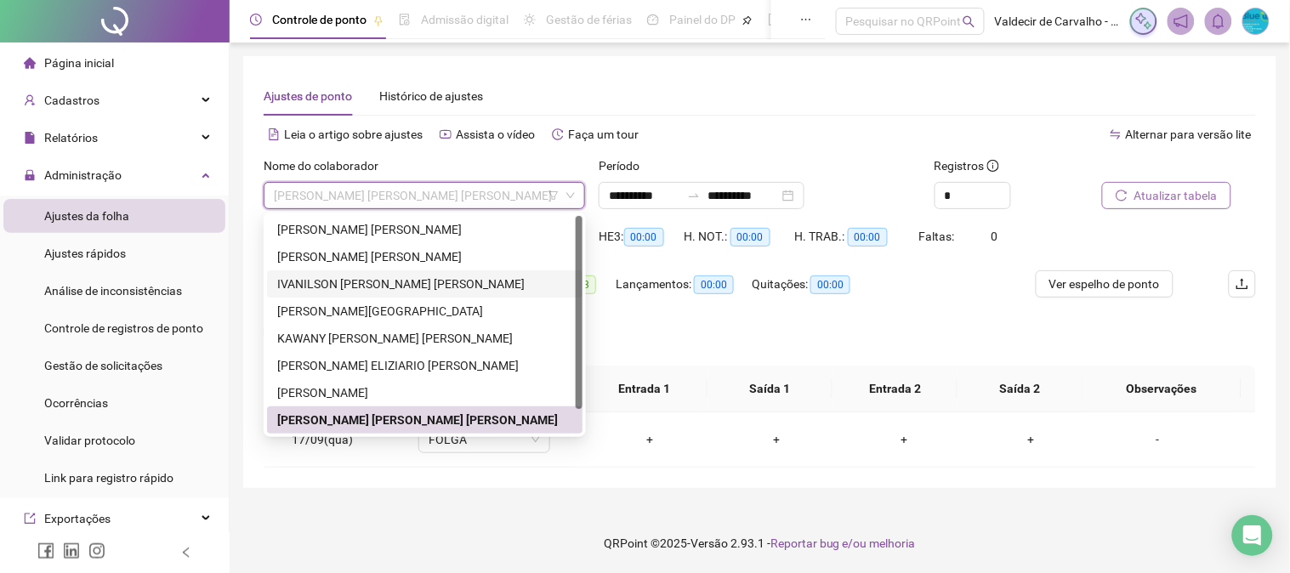
scroll to position [0, 0]
